Goal: Information Seeking & Learning: Understand process/instructions

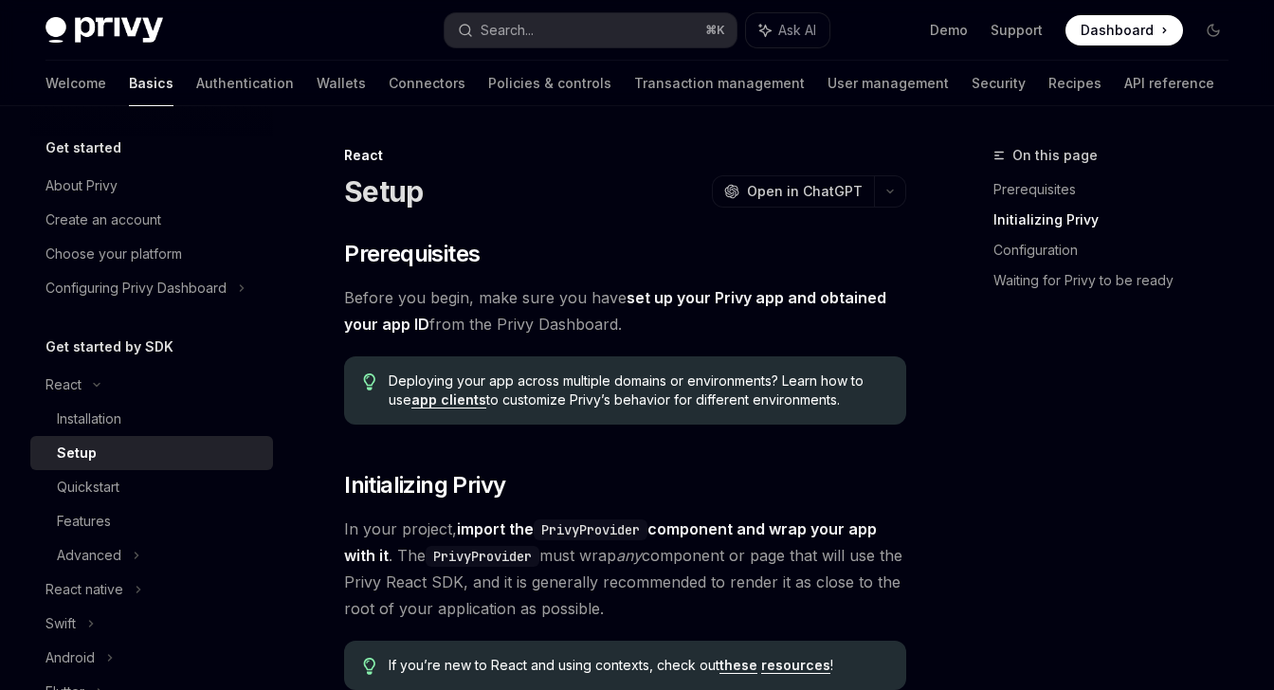
scroll to position [708, 0]
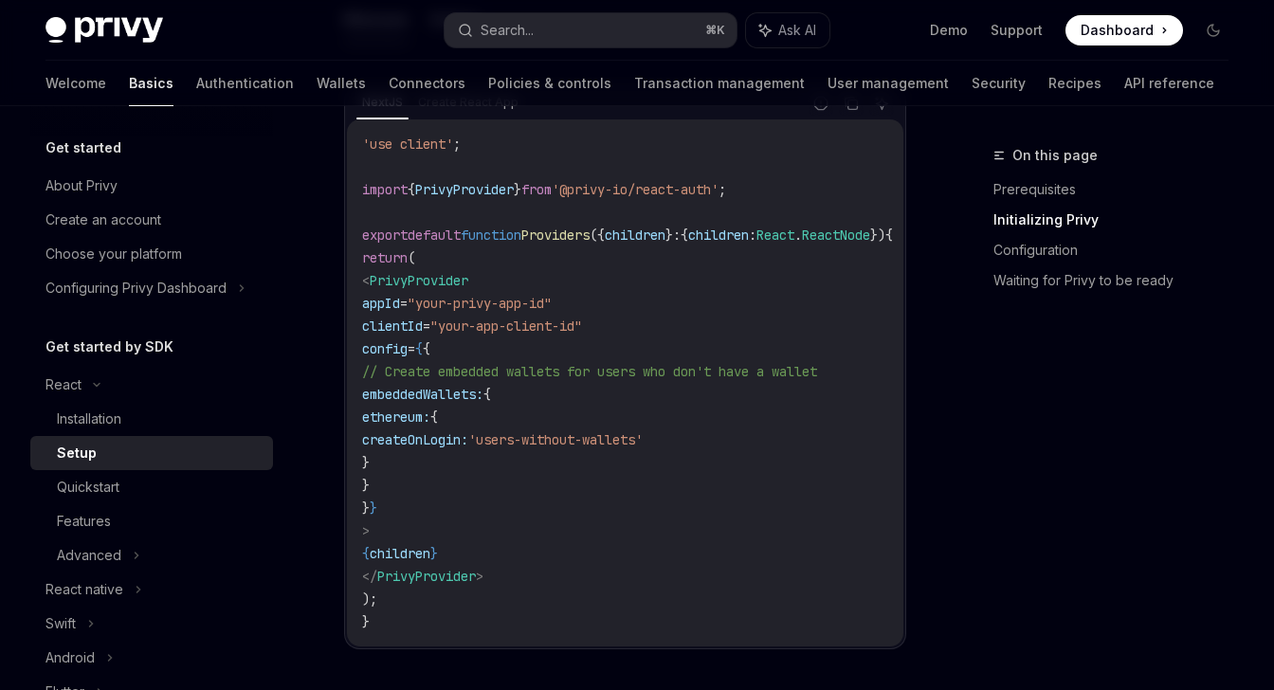
click at [1103, 35] on span "Dashboard" at bounding box center [1116, 30] width 73 height 19
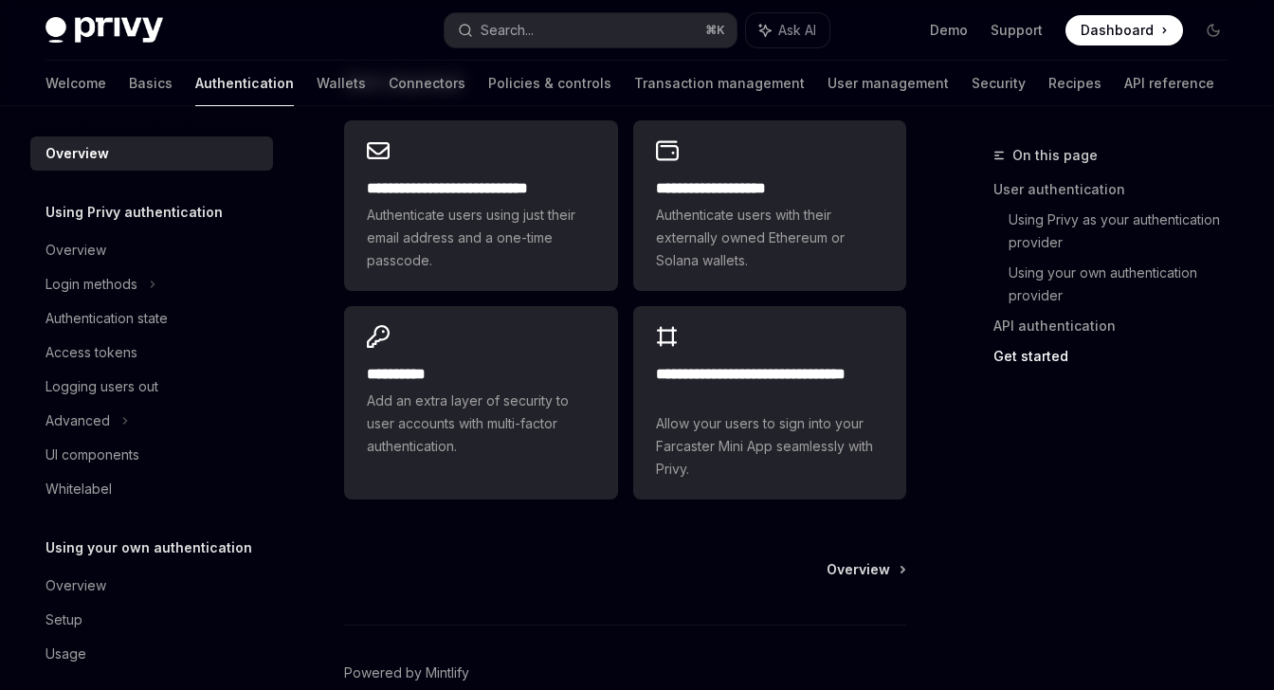
scroll to position [1777, 0]
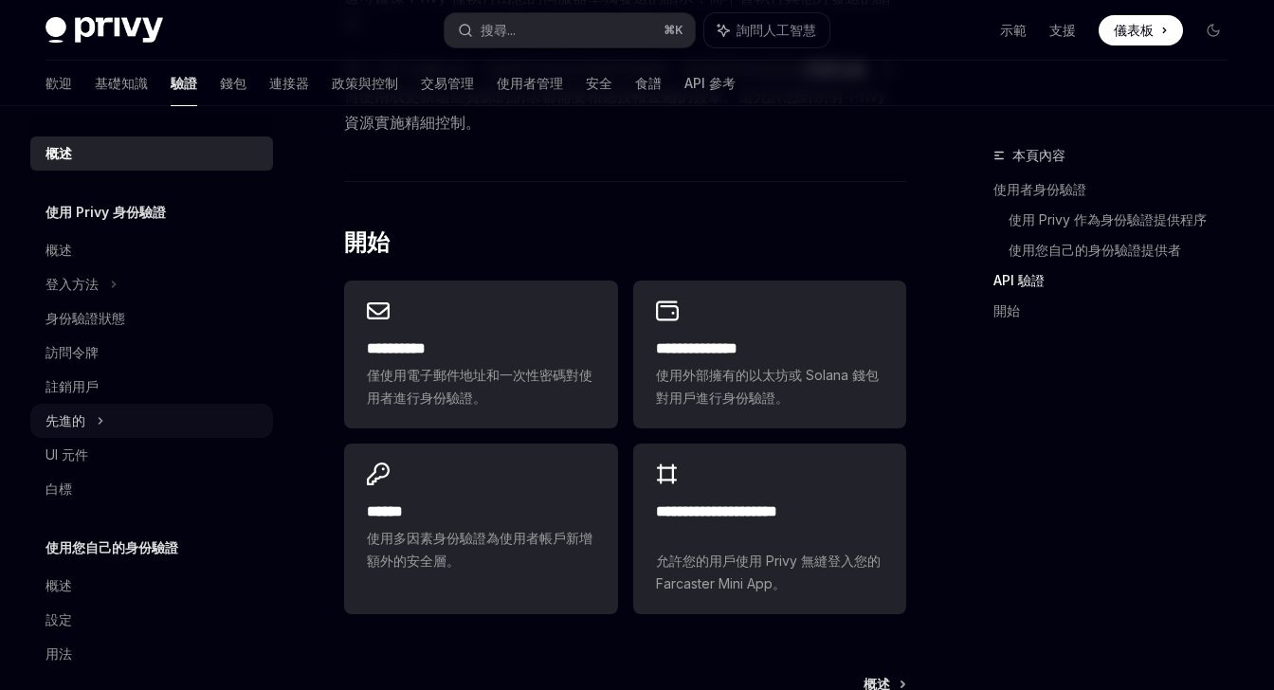
scroll to position [19, 0]
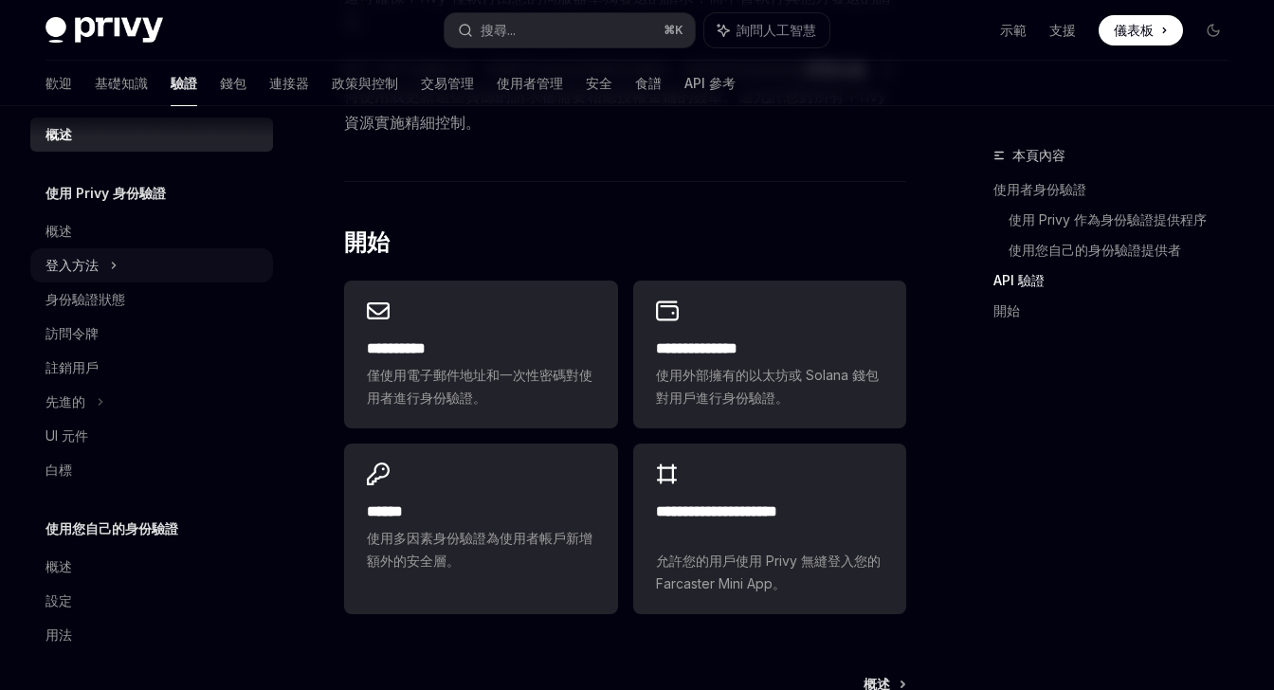
click at [115, 262] on icon at bounding box center [114, 265] width 8 height 23
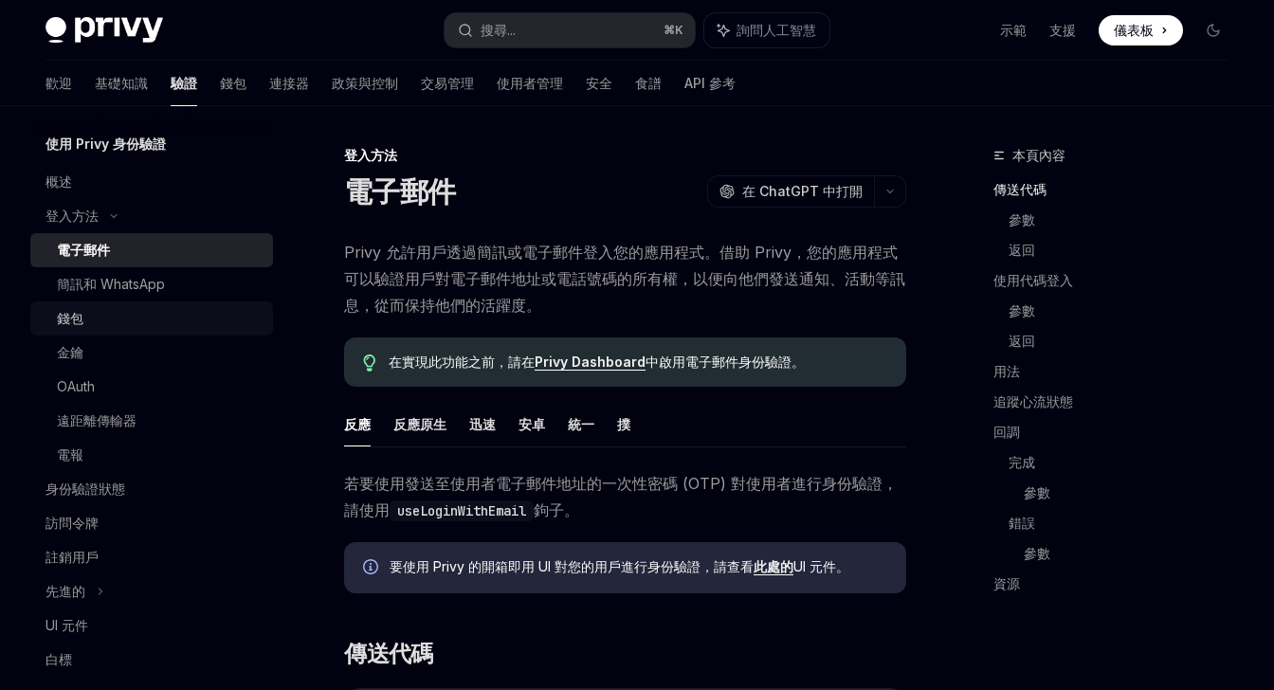
scroll to position [70, 0]
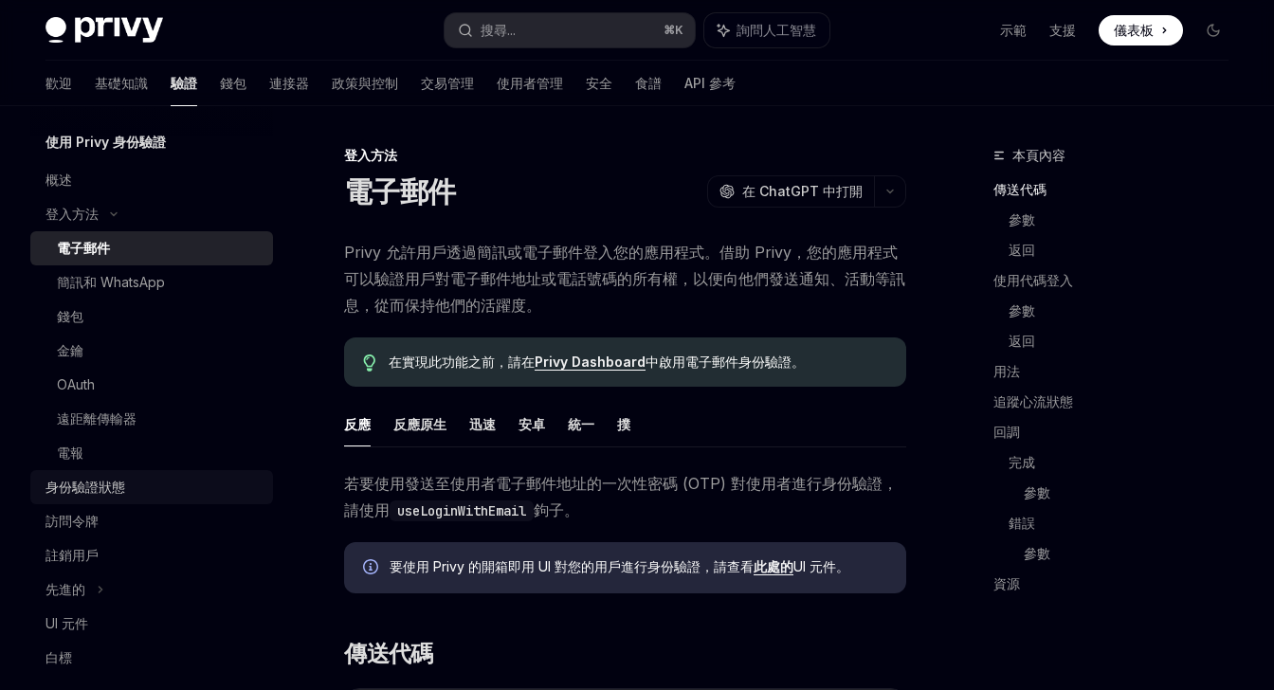
click at [139, 486] on div "身份驗證狀態" at bounding box center [153, 487] width 216 height 23
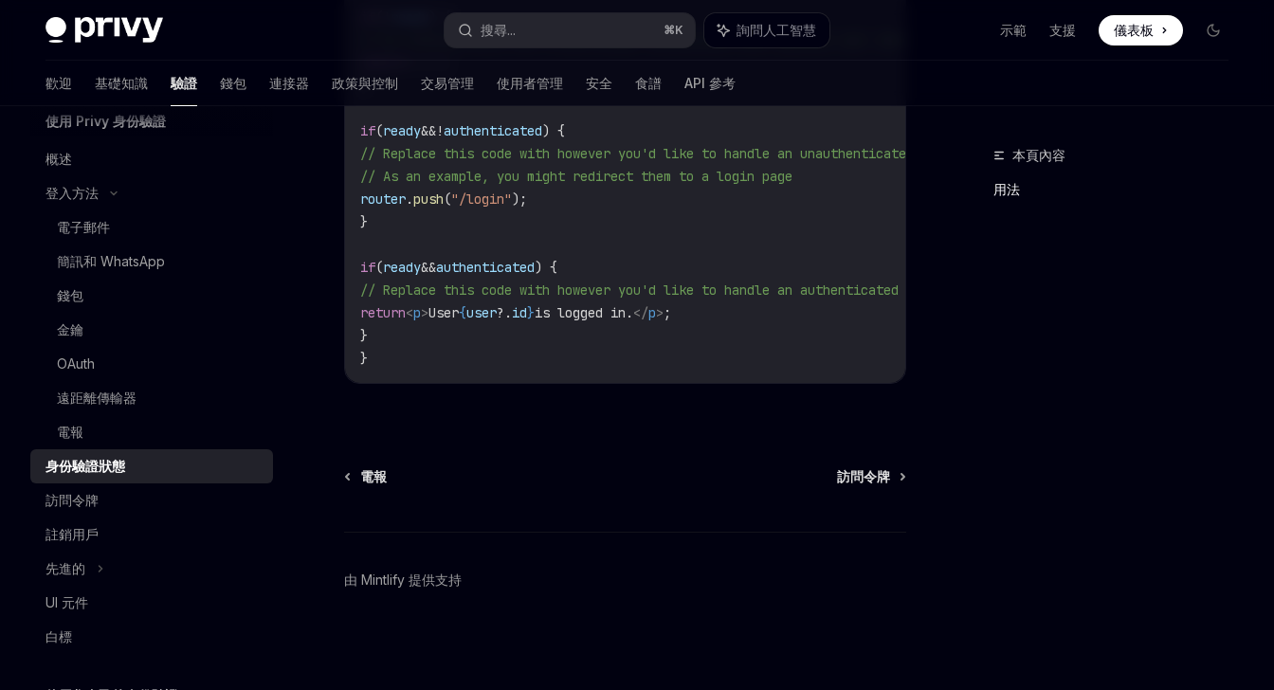
scroll to position [895, 0]
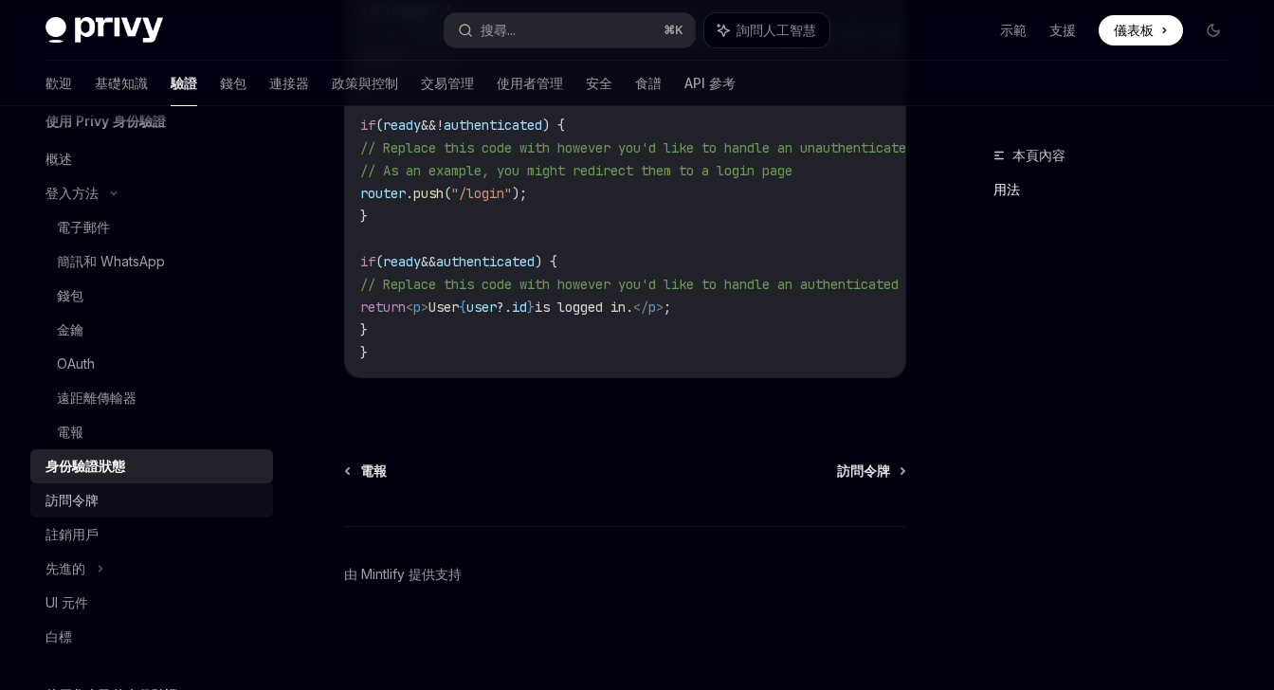
click at [182, 490] on div "訪問令牌" at bounding box center [153, 500] width 216 height 23
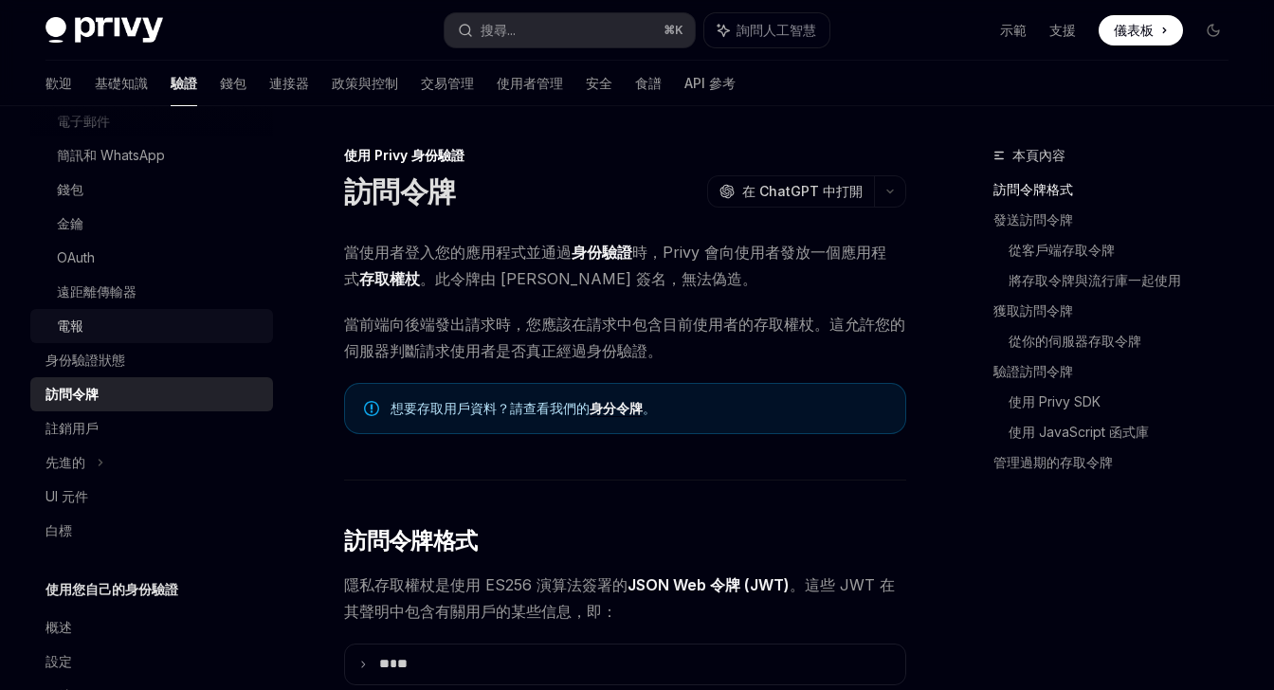
scroll to position [258, 0]
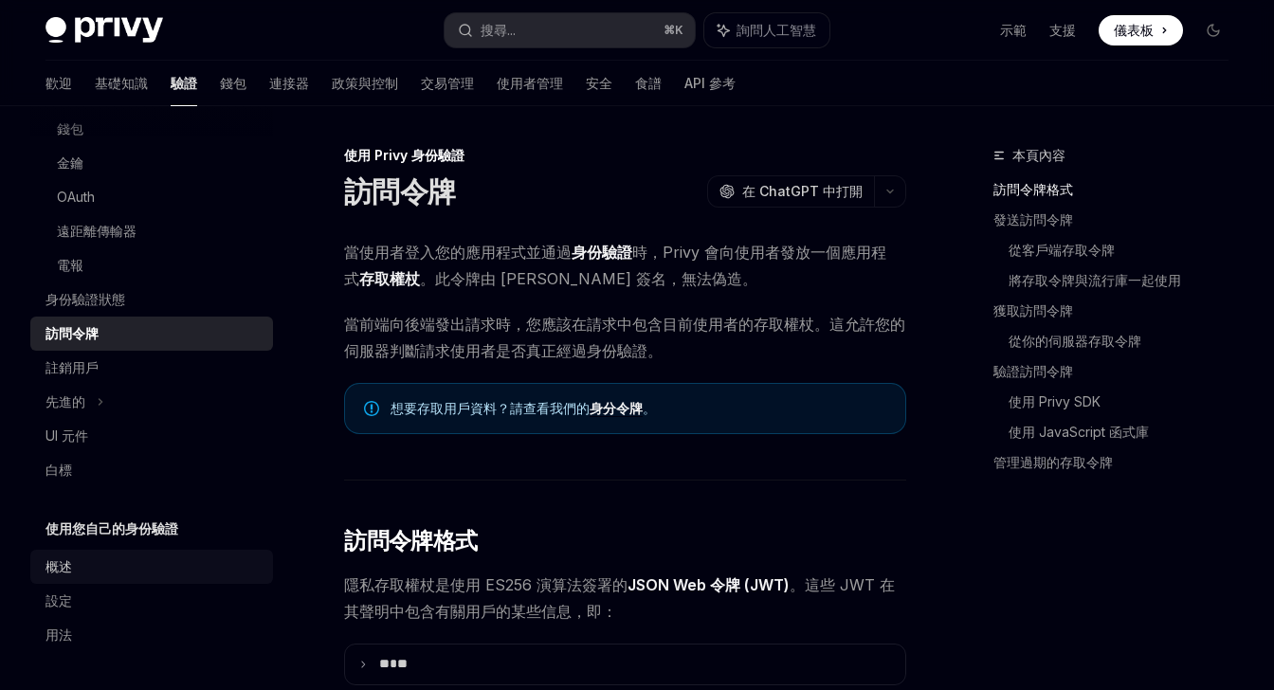
click at [172, 578] on link "概述" at bounding box center [151, 567] width 243 height 34
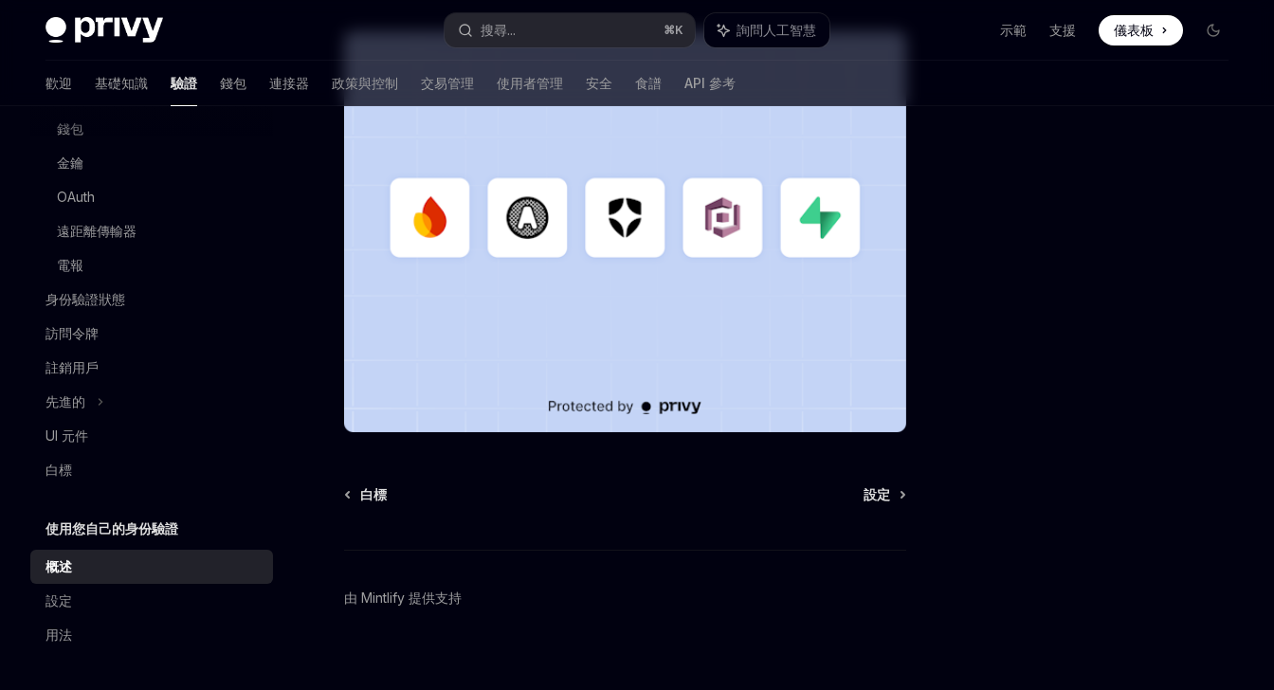
scroll to position [519, 0]
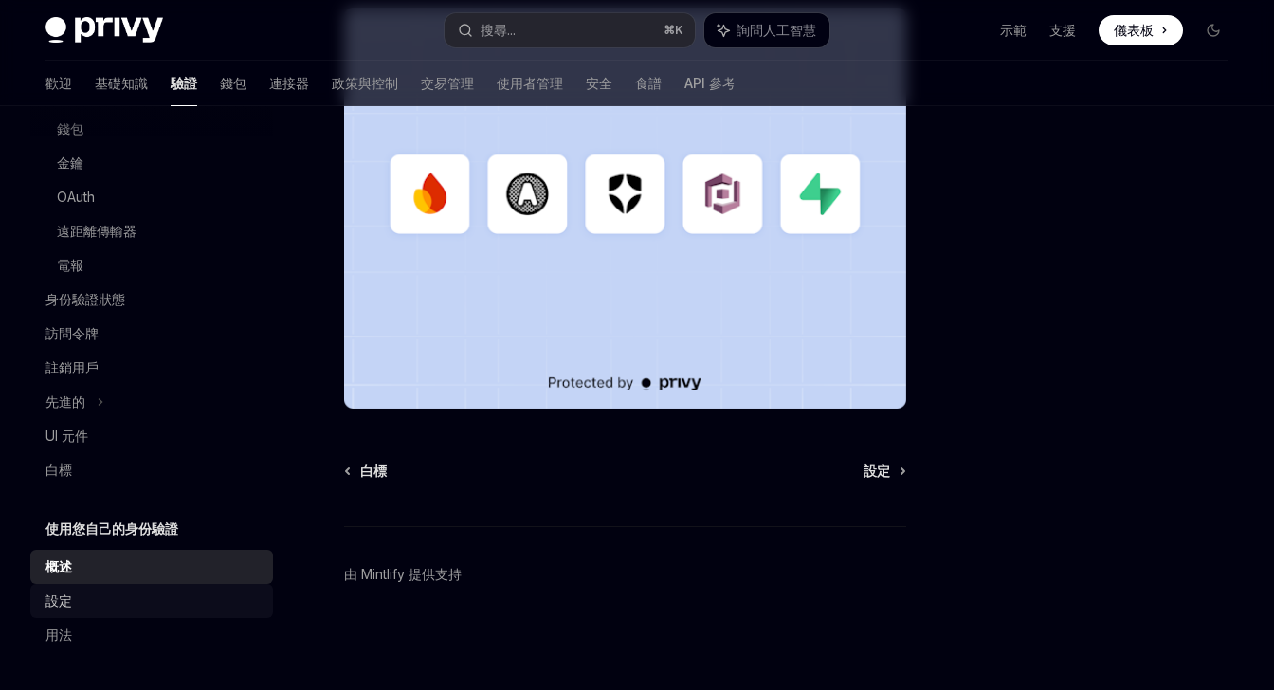
click at [140, 596] on div "設定" at bounding box center [153, 600] width 216 height 23
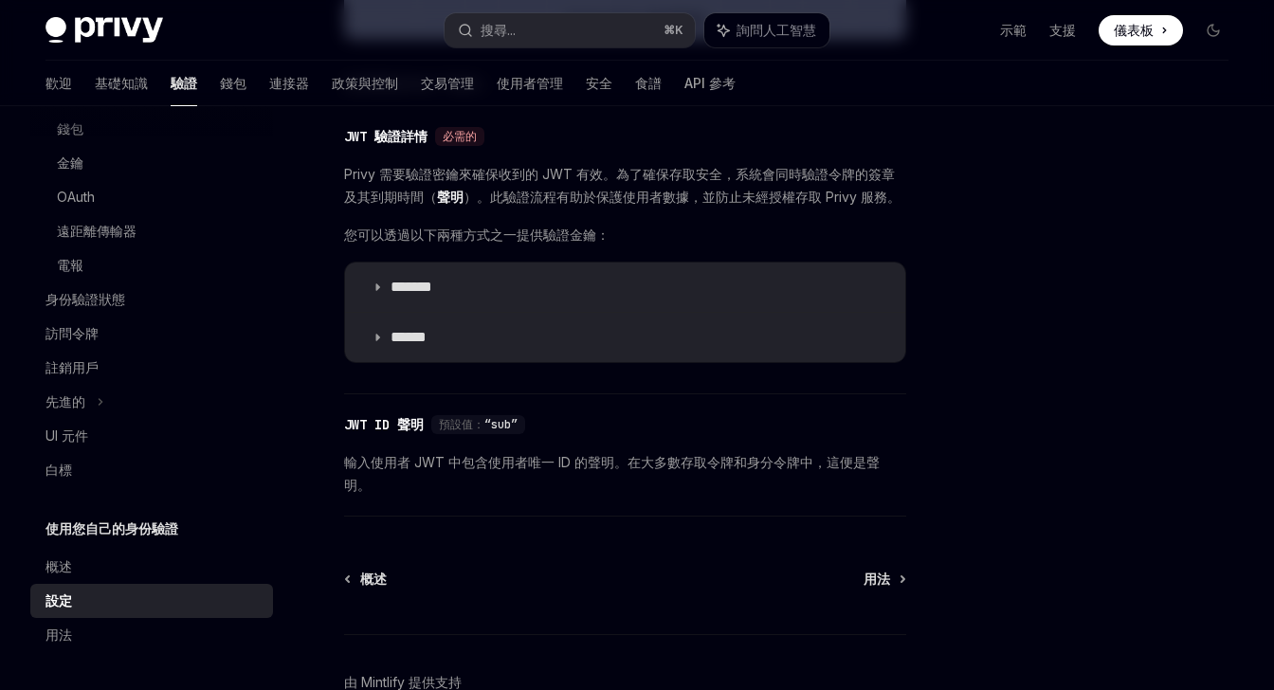
scroll to position [890, 0]
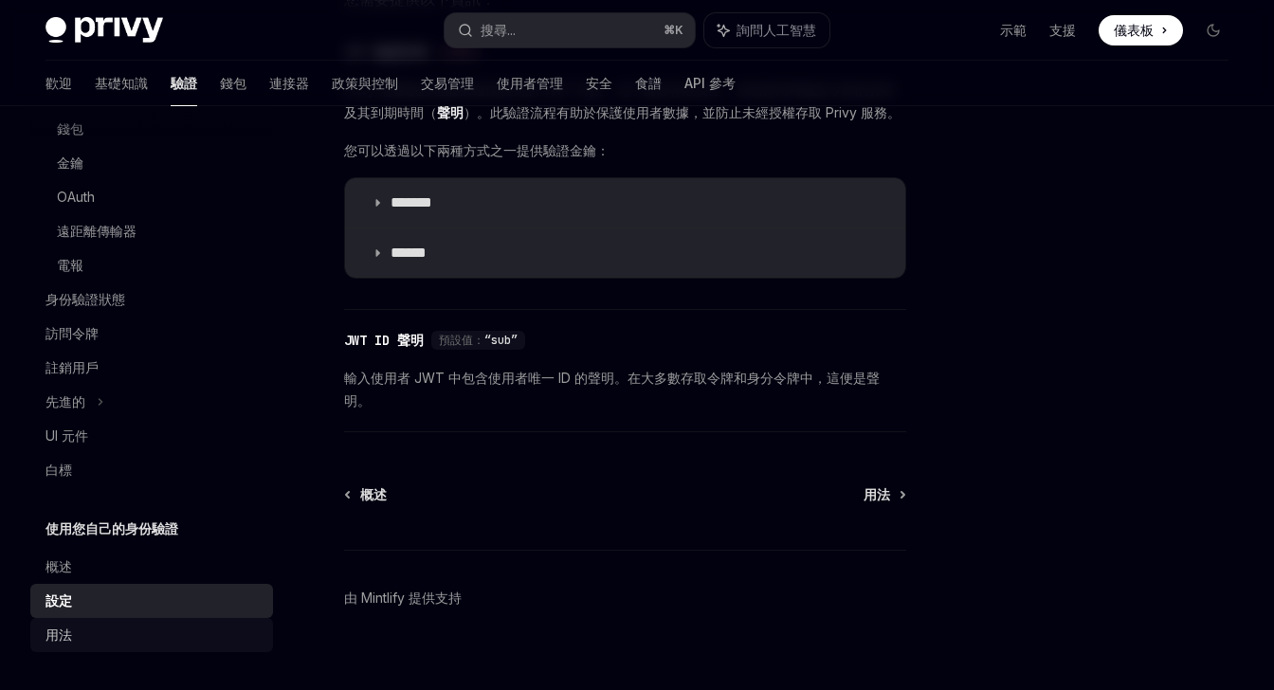
click at [138, 627] on div "用法" at bounding box center [153, 634] width 216 height 23
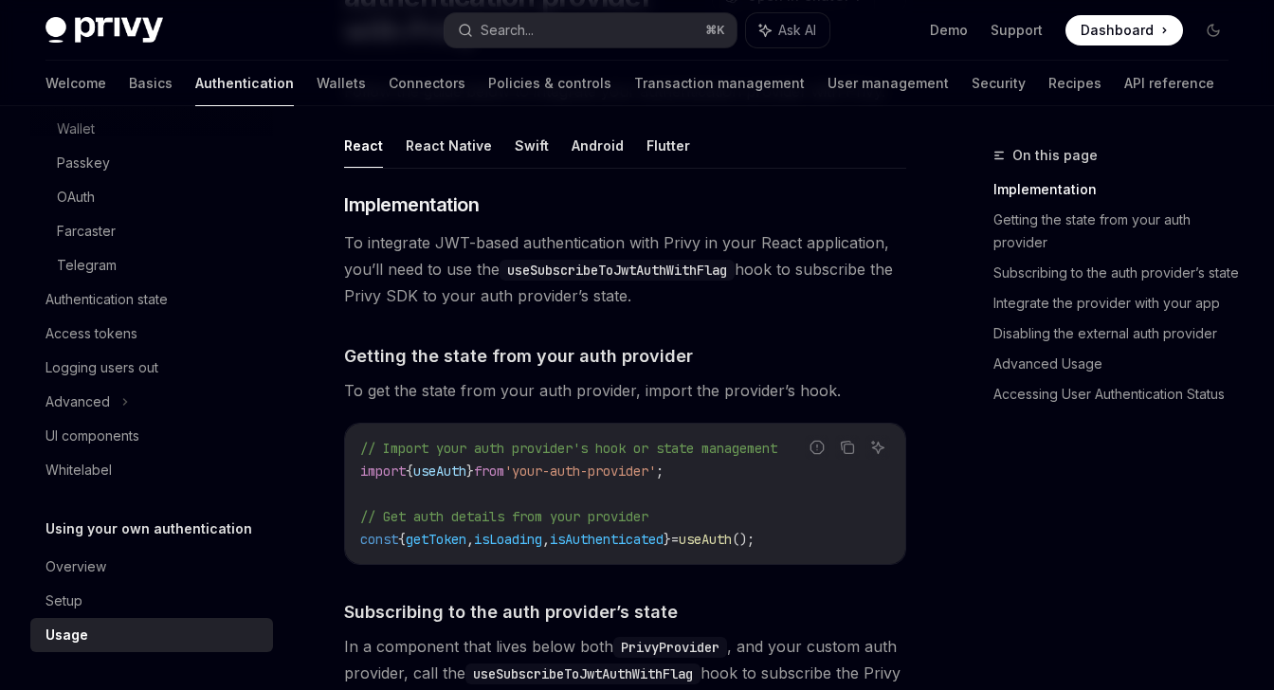
scroll to position [239, 0]
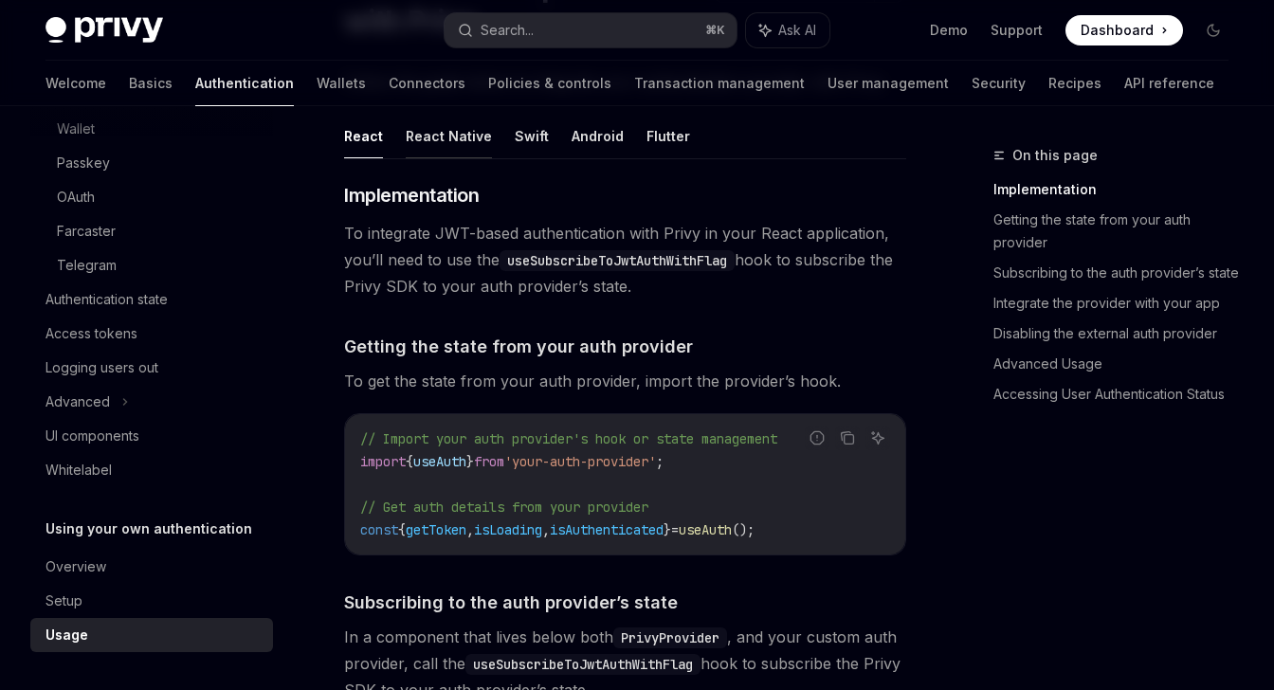
click at [447, 149] on button "React Native" at bounding box center [449, 136] width 86 height 45
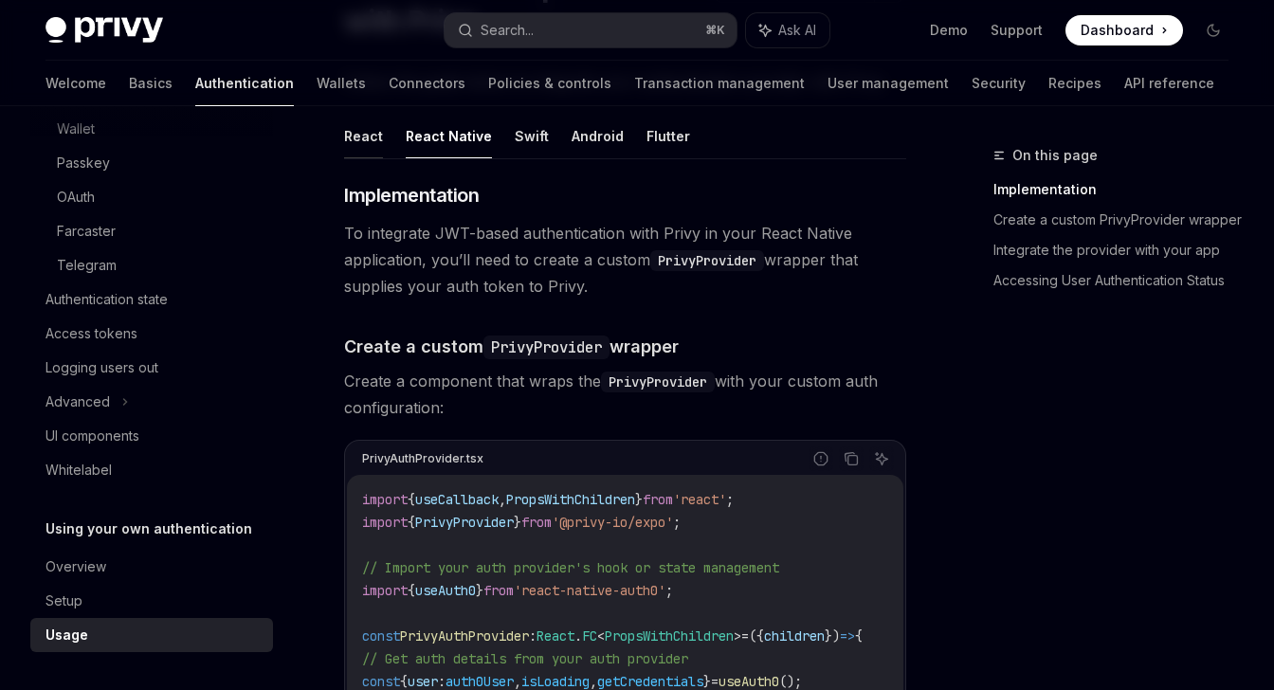
click at [365, 137] on button "React" at bounding box center [363, 136] width 39 height 45
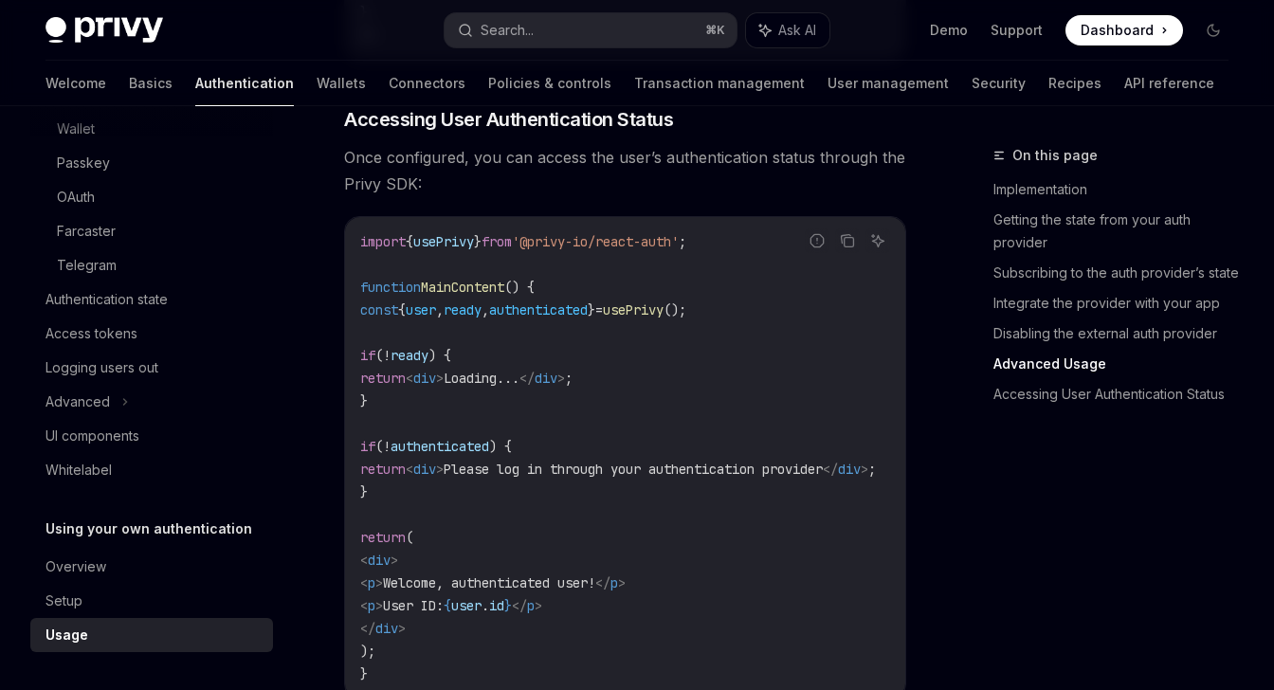
scroll to position [3919, 0]
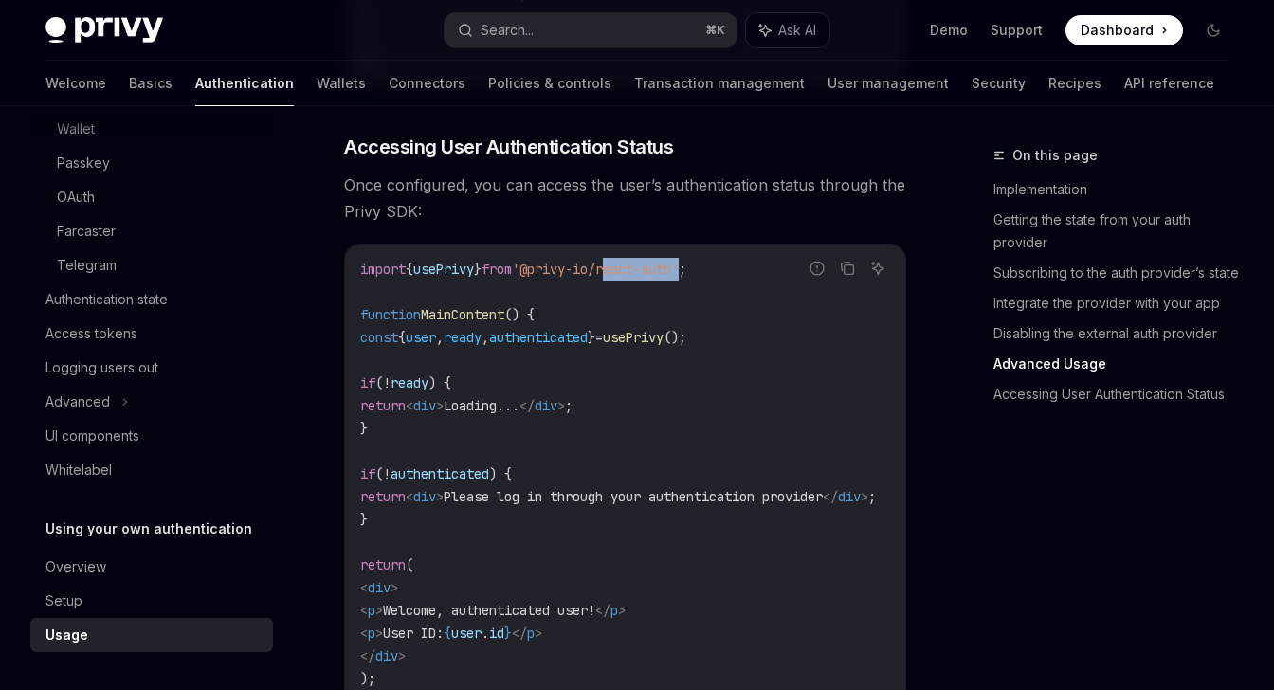
drag, startPoint x: 647, startPoint y: 294, endPoint x: 724, endPoint y: 297, distance: 76.8
click at [678, 278] on span "'@privy-io/react-auth'" at bounding box center [595, 269] width 167 height 17
copy span "react-auth"
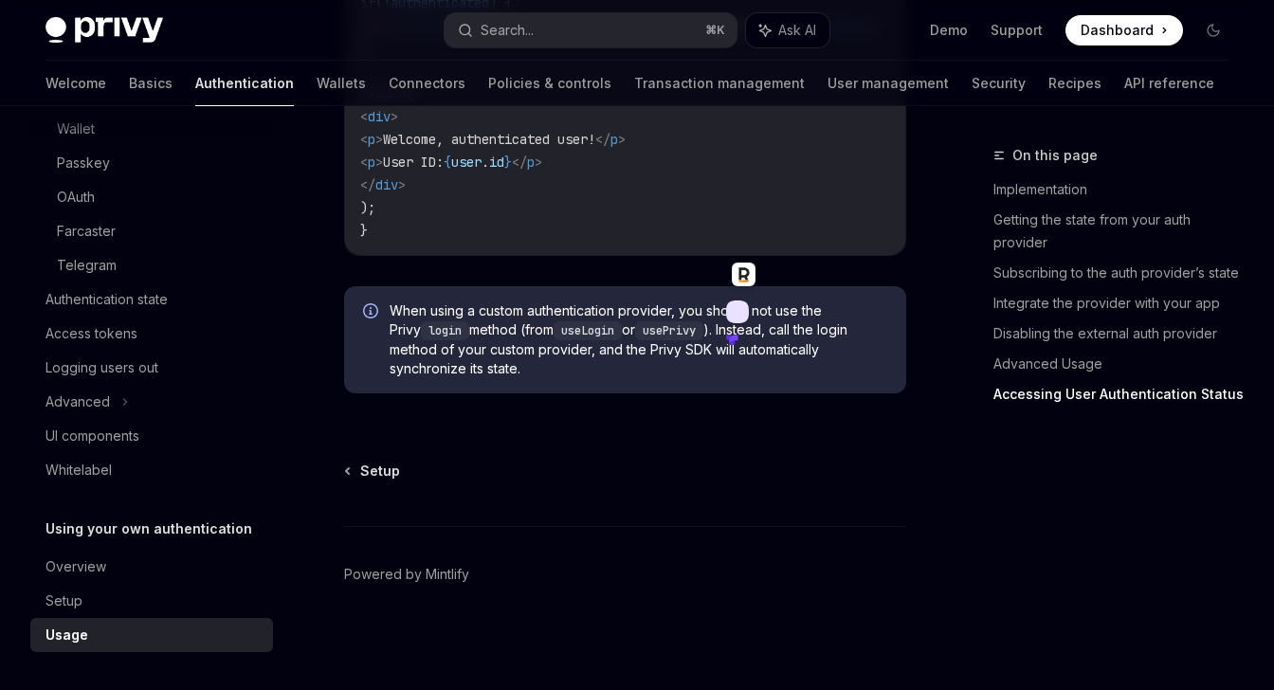
scroll to position [4418, 0]
click at [94, 191] on div "OAuth" at bounding box center [76, 197] width 38 height 23
type textarea "*"
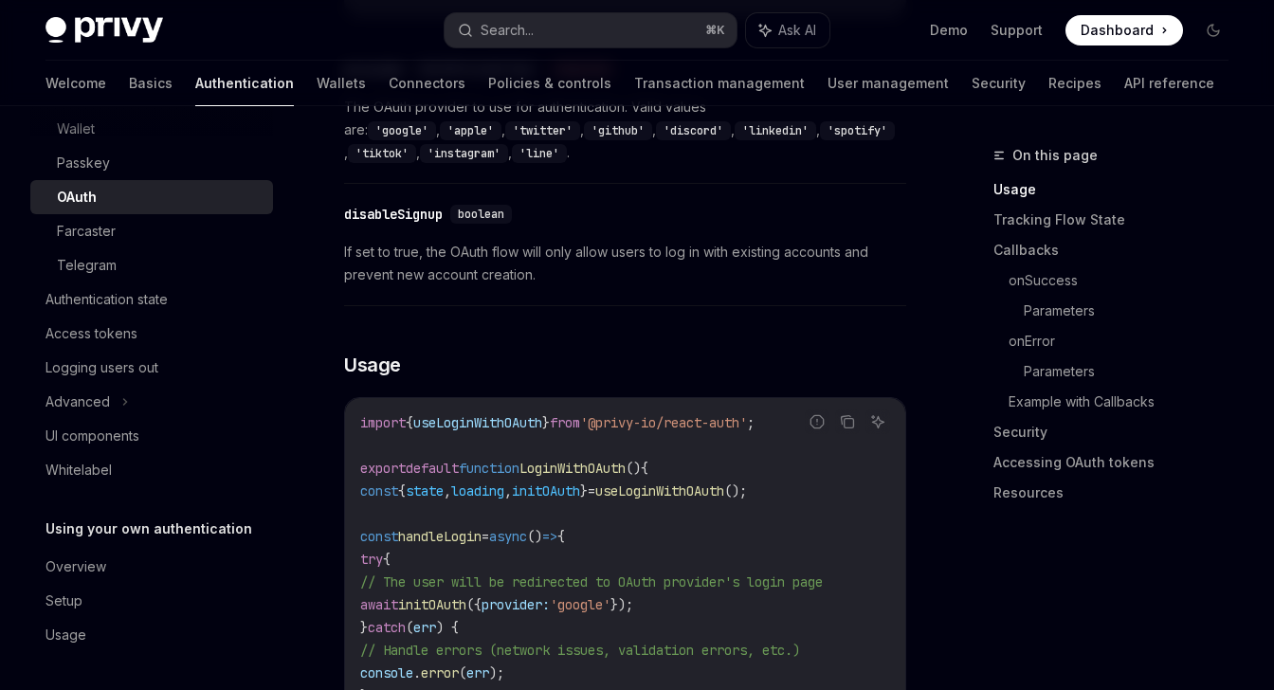
scroll to position [1009, 0]
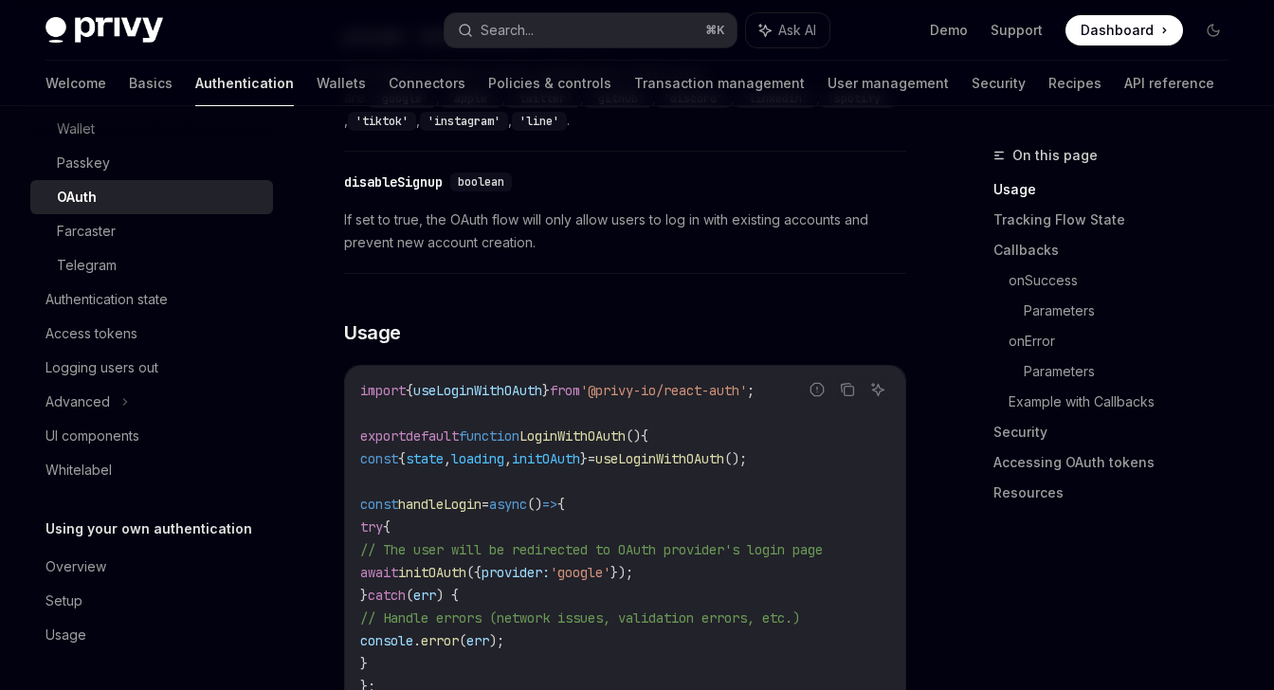
drag, startPoint x: 632, startPoint y: 399, endPoint x: 802, endPoint y: 396, distance: 169.6
click at [747, 396] on span "'@privy-io/react-auth'" at bounding box center [663, 390] width 167 height 17
copy span "'@privy-io/react-auth'"
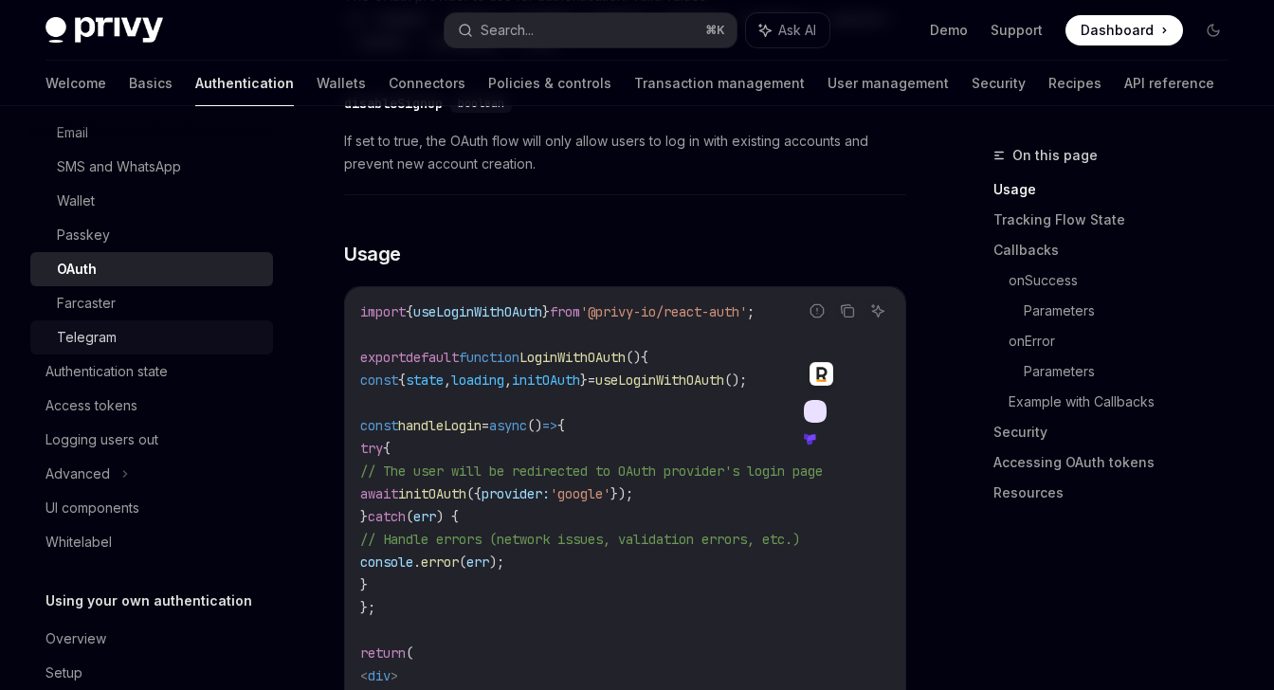
scroll to position [98, 0]
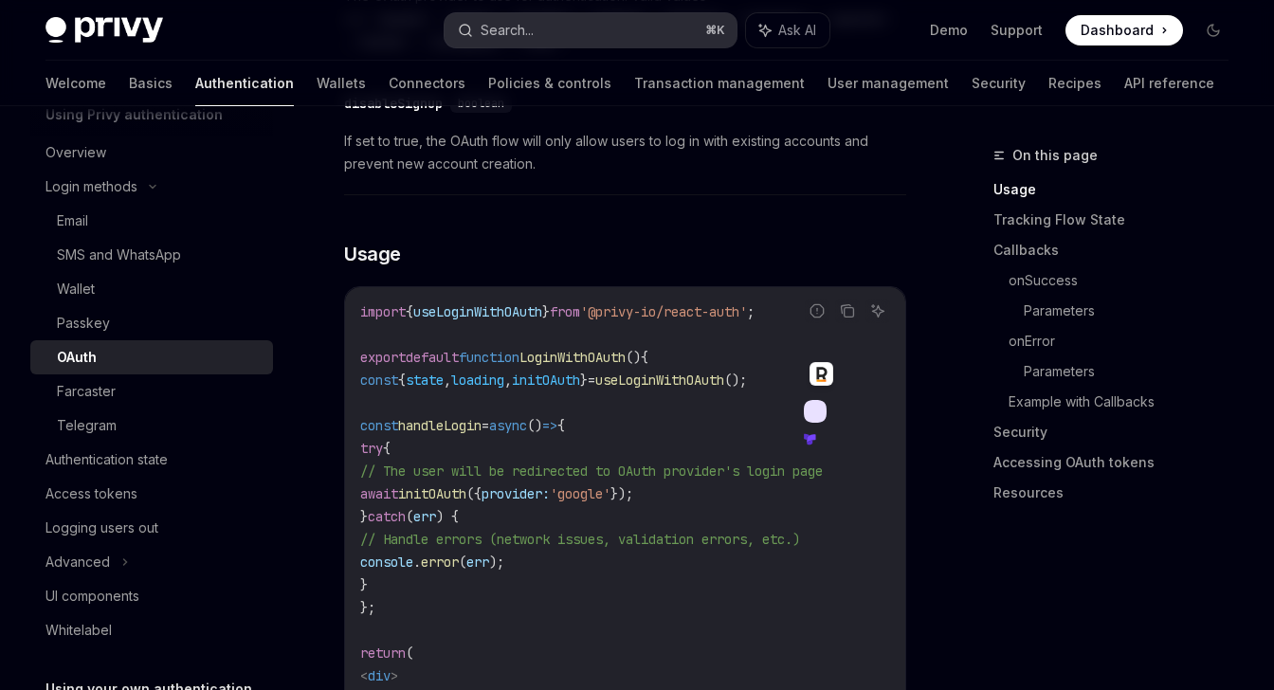
click at [560, 27] on button "Search... ⌘ K" at bounding box center [589, 30] width 291 height 34
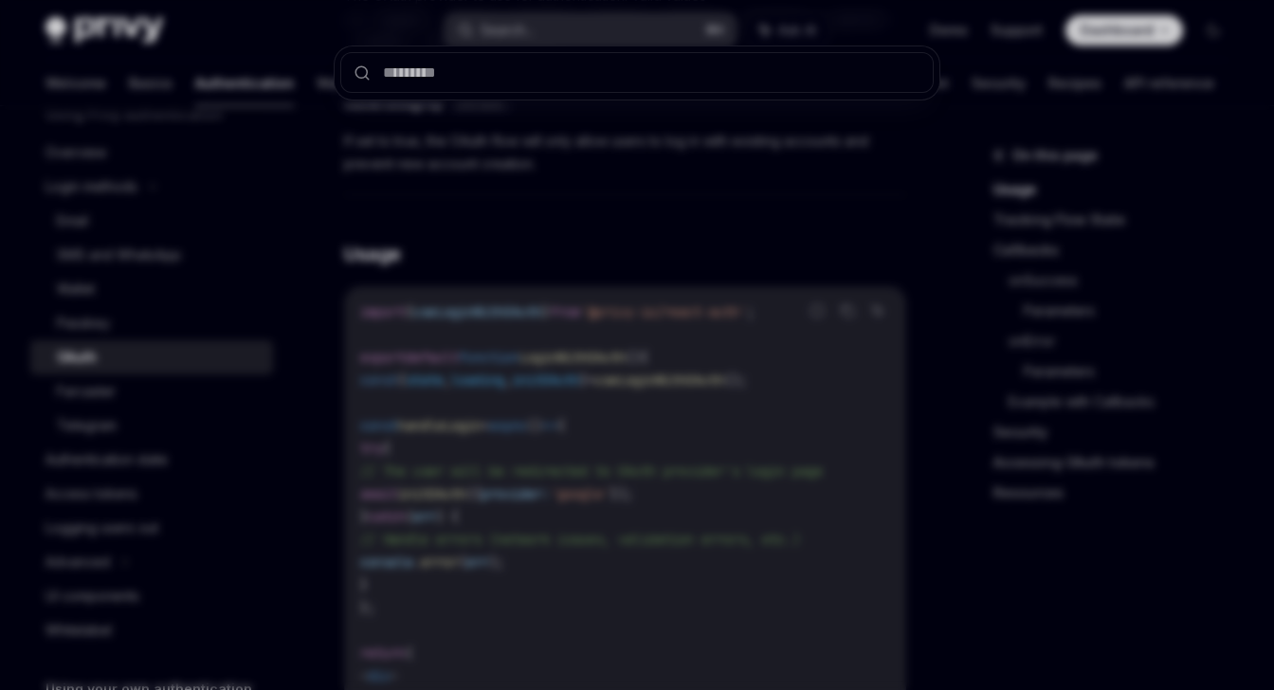
type input "**********"
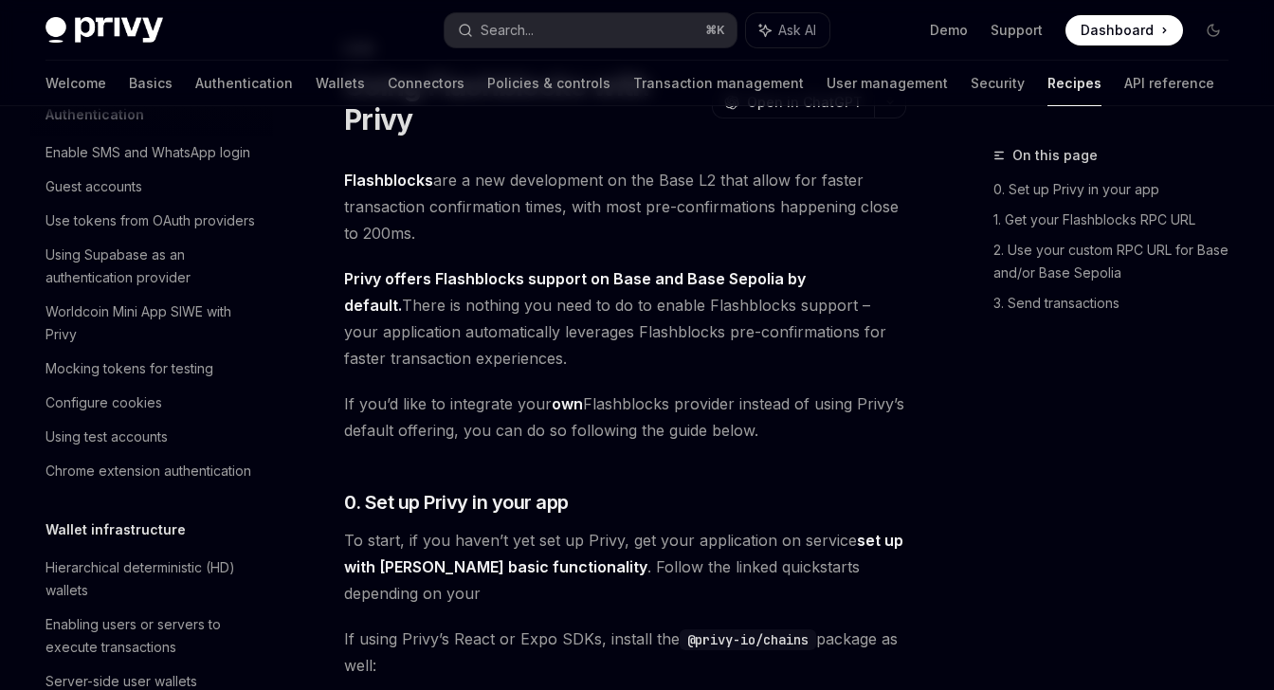
scroll to position [2541, 0]
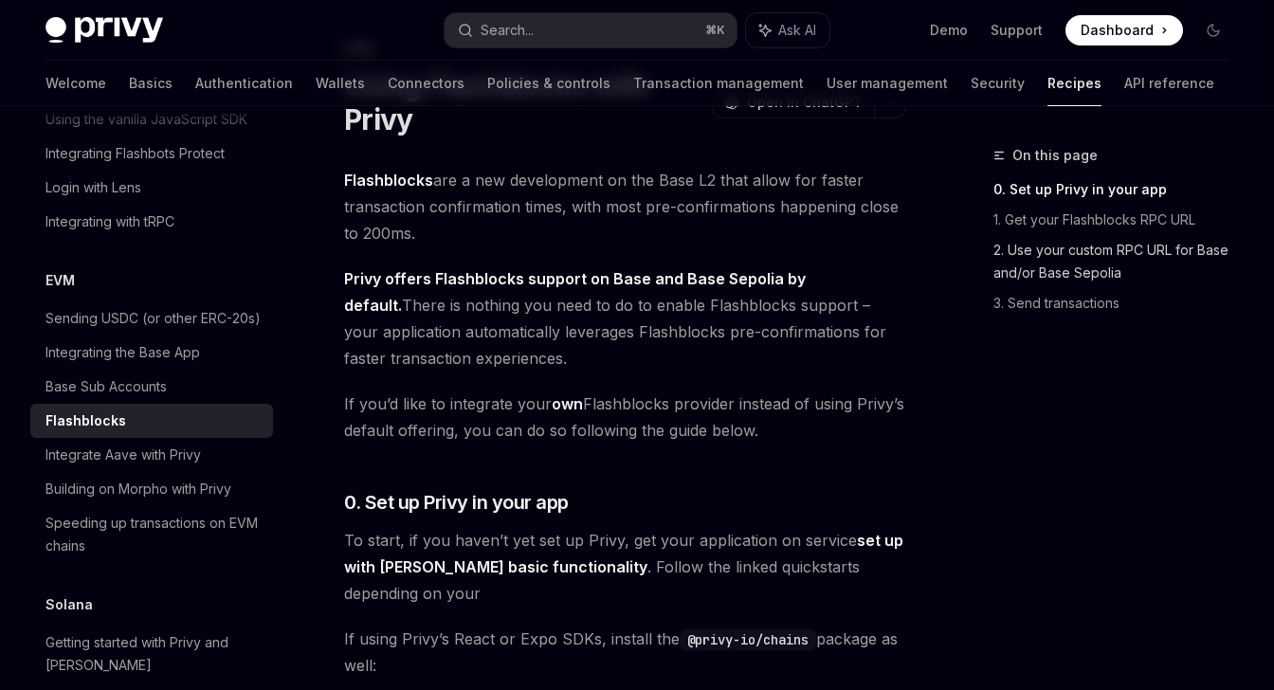
click at [1158, 242] on link "2. Use your custom RPC URL for Base and/or Base Sepolia" at bounding box center [1118, 261] width 250 height 53
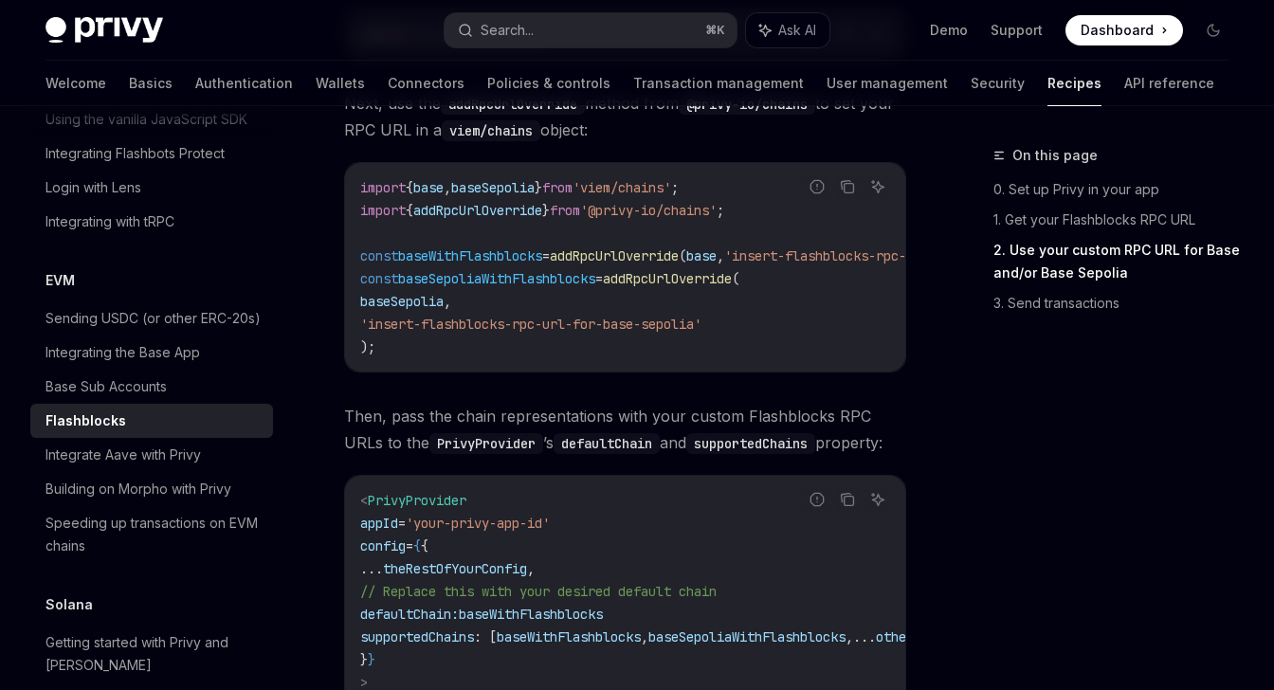
scroll to position [948, 0]
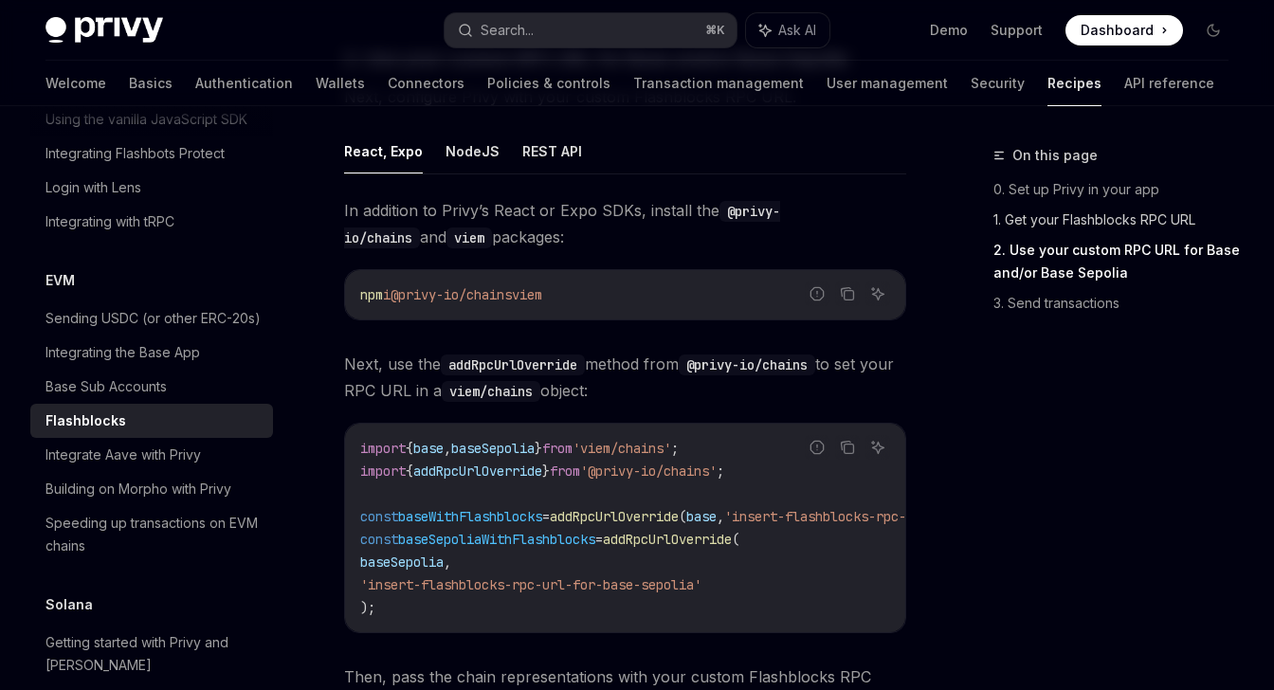
click at [1071, 225] on link "1. Get your Flashblocks RPC URL" at bounding box center [1118, 220] width 250 height 30
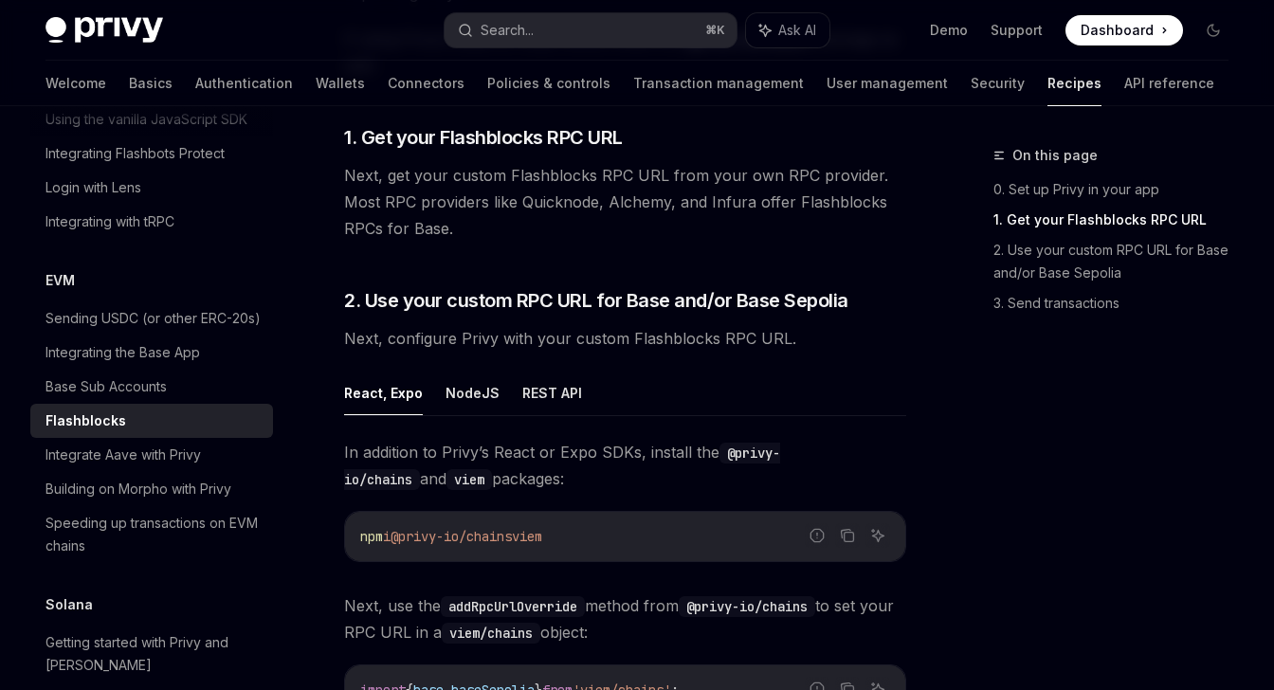
scroll to position [686, 0]
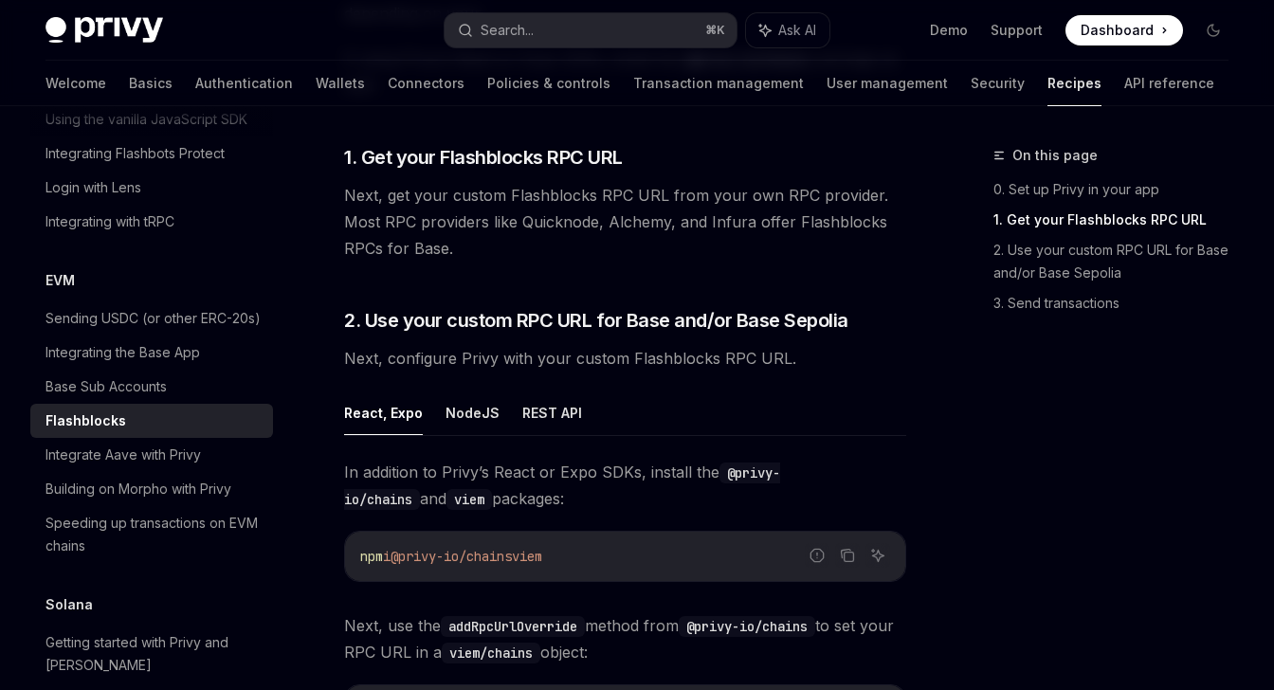
click at [495, 407] on ul "React, Expo NodeJS REST API" at bounding box center [625, 412] width 562 height 45
click at [485, 412] on button "NodeJS" at bounding box center [472, 412] width 54 height 45
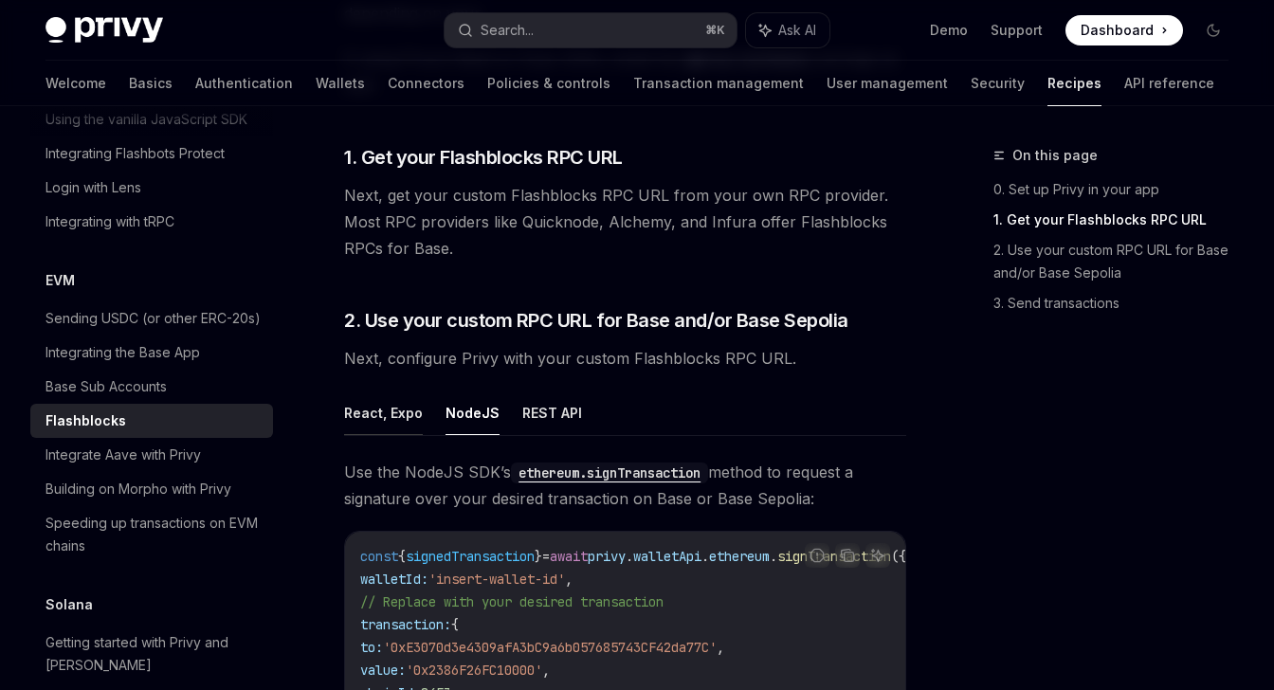
click at [389, 427] on button "React, Expo" at bounding box center [383, 412] width 79 height 45
type textarea "*"
